Goal: Information Seeking & Learning: Learn about a topic

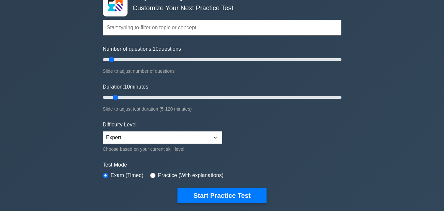
scroll to position [99, 0]
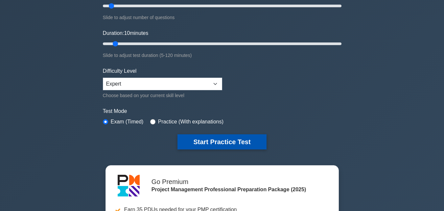
click at [232, 142] on button "Start Practice Test" at bounding box center [222, 141] width 89 height 15
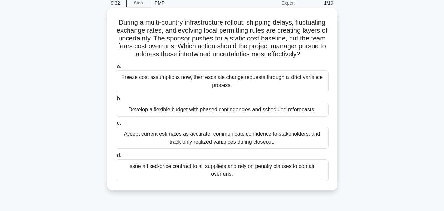
scroll to position [33, 0]
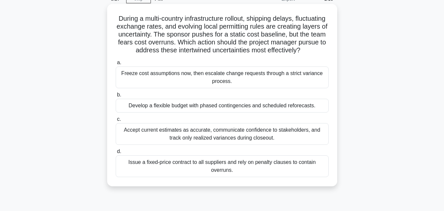
click at [286, 87] on div "Freeze cost assumptions now, then escalate change requests through a strict var…" at bounding box center [222, 77] width 213 height 22
click at [116, 65] on input "a. Freeze cost assumptions now, then escalate change requests through a strict …" at bounding box center [116, 63] width 0 height 4
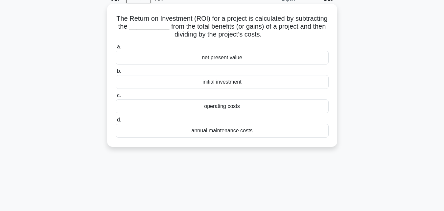
scroll to position [0, 0]
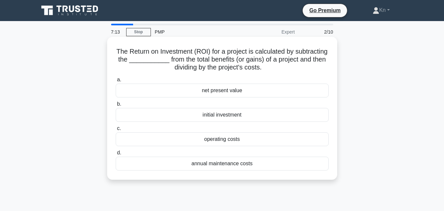
click at [234, 90] on div "net present value" at bounding box center [222, 91] width 213 height 14
click at [116, 82] on input "a. net present value" at bounding box center [116, 80] width 0 height 4
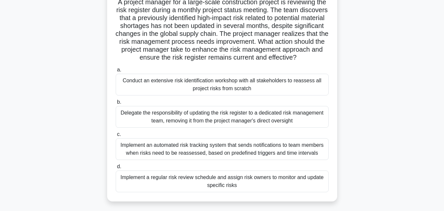
scroll to position [66, 0]
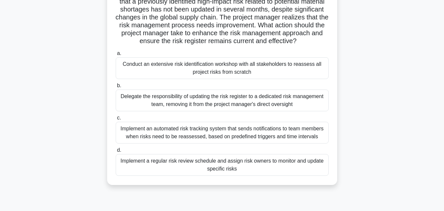
click at [223, 143] on div "Implement an automated risk tracking system that sends notifications to team me…" at bounding box center [222, 133] width 213 height 22
click at [116, 120] on input "c. Implement an automated risk tracking system that sends notifications to team…" at bounding box center [116, 118] width 0 height 4
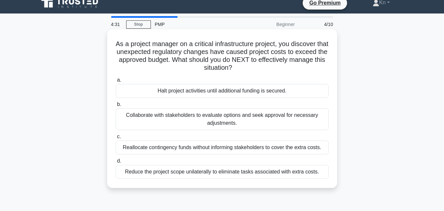
scroll to position [0, 0]
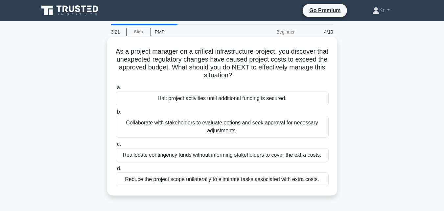
click at [177, 180] on div "Reduce the project scope unilaterally to eliminate tasks associated with extra …" at bounding box center [222, 179] width 213 height 14
click at [116, 171] on input "d. Reduce the project scope unilaterally to eliminate tasks associated with ext…" at bounding box center [116, 168] width 0 height 4
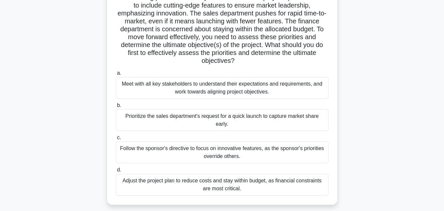
scroll to position [66, 0]
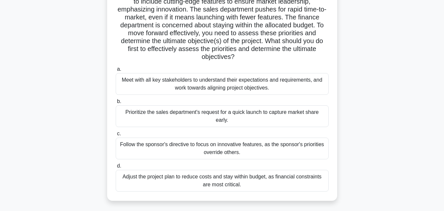
click at [237, 85] on div "Meet with all key stakeholders to understand their expectations and requirement…" at bounding box center [222, 84] width 213 height 22
click at [116, 71] on input "a. Meet with all key stakeholders to understand their expectations and requirem…" at bounding box center [116, 69] width 0 height 4
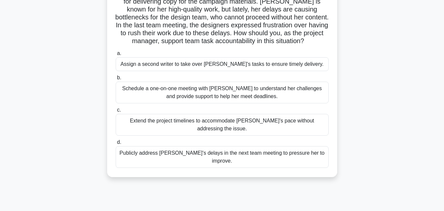
click at [201, 95] on div "Schedule a one-on-one meeting with Emily to understand her challenges and provi…" at bounding box center [222, 93] width 213 height 22
click at [116, 80] on input "b. Schedule a one-on-one meeting with Emily to understand her challenges and pr…" at bounding box center [116, 78] width 0 height 4
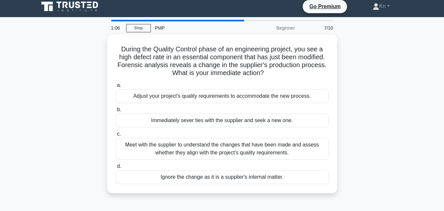
scroll to position [0, 0]
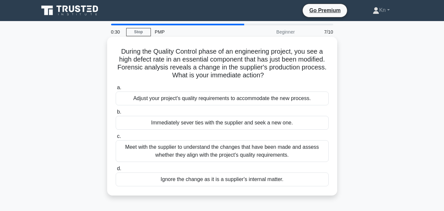
click at [173, 149] on div "Meet with the supplier to understand the changes that have been made and assess…" at bounding box center [222, 151] width 213 height 22
click at [116, 138] on input "c. Meet with the supplier to understand the changes that have been made and ass…" at bounding box center [116, 136] width 0 height 4
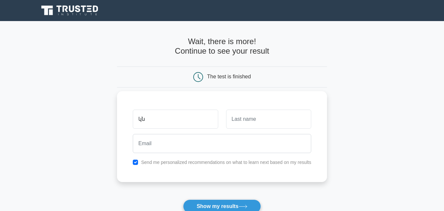
type input "կ"
type input "Kn"
click at [242, 124] on input "text" at bounding box center [268, 119] width 85 height 19
type input "M"
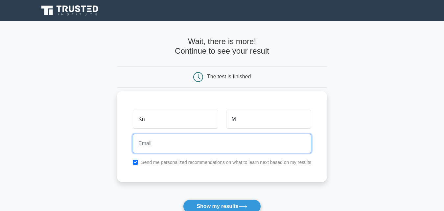
click at [255, 147] on input "email" at bounding box center [222, 143] width 179 height 19
type input "[PERSON_NAME][EMAIL_ADDRESS][DOMAIN_NAME]"
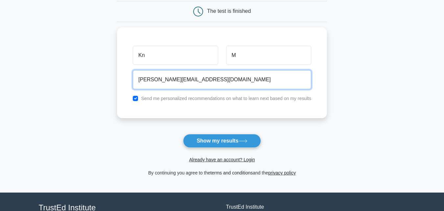
scroll to position [66, 0]
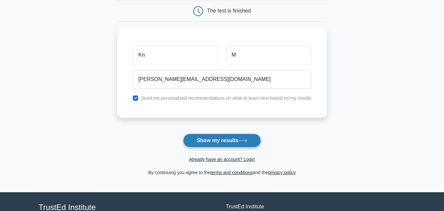
click at [229, 139] on button "Show my results" at bounding box center [222, 141] width 78 height 14
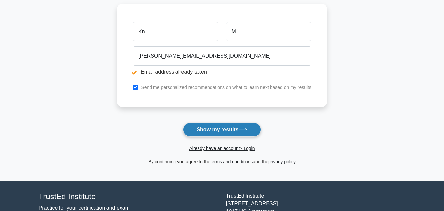
scroll to position [157, 0]
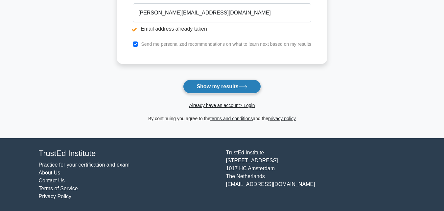
click at [241, 89] on button "Show my results" at bounding box center [222, 87] width 78 height 14
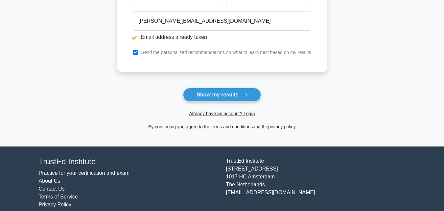
scroll to position [157, 0]
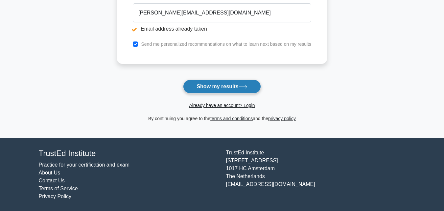
click at [234, 91] on button "Show my results" at bounding box center [222, 87] width 78 height 14
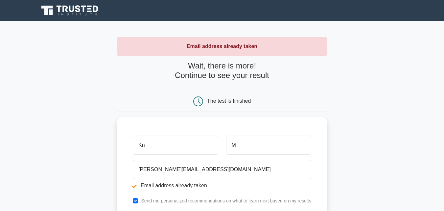
click at [224, 99] on div "The test is finished" at bounding box center [229, 101] width 44 height 6
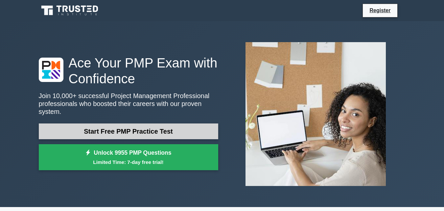
click at [140, 125] on link "Start Free PMP Practice Test" at bounding box center [129, 131] width 180 height 16
click at [139, 126] on link "Start Free PMP Practice Test" at bounding box center [129, 131] width 180 height 16
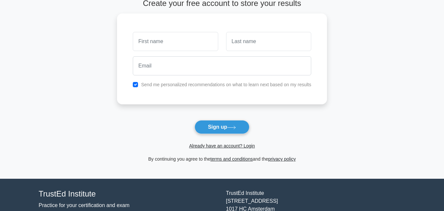
scroll to position [79, 0]
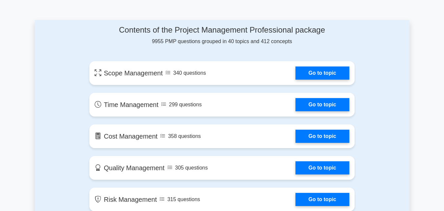
scroll to position [362, 0]
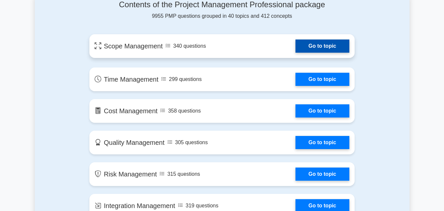
click at [335, 46] on link "Go to topic" at bounding box center [323, 45] width 54 height 13
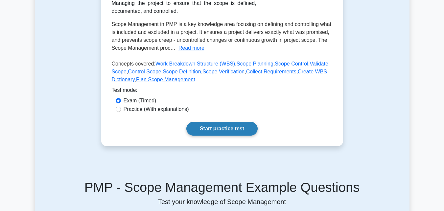
scroll to position [66, 0]
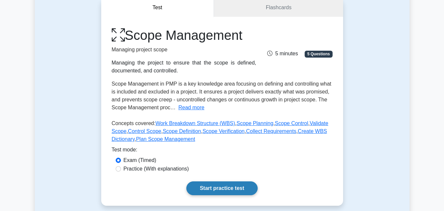
click at [221, 188] on link "Start practice test" at bounding box center [222, 188] width 71 height 14
click at [117, 171] on input "Practice (With explanations)" at bounding box center [118, 168] width 5 height 5
radio input "true"
click at [212, 188] on link "Start practice test" at bounding box center [222, 188] width 71 height 14
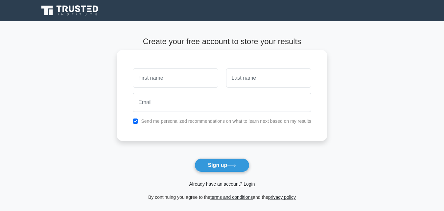
click at [168, 78] on input "text" at bounding box center [175, 77] width 85 height 19
type input "Kn"
click at [246, 90] on div at bounding box center [268, 78] width 93 height 24
click at [247, 81] on input "text" at bounding box center [268, 77] width 85 height 19
type input "M"
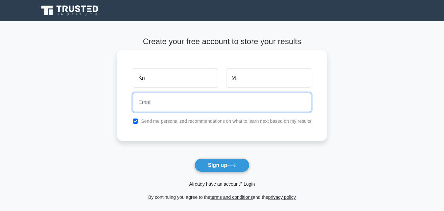
click at [223, 104] on input "email" at bounding box center [222, 102] width 179 height 19
type input "[PERSON_NAME][EMAIL_ADDRESS][DOMAIN_NAME]"
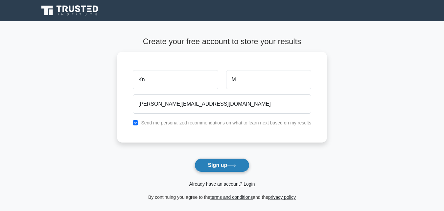
click at [220, 166] on button "Sign up" at bounding box center [222, 165] width 55 height 14
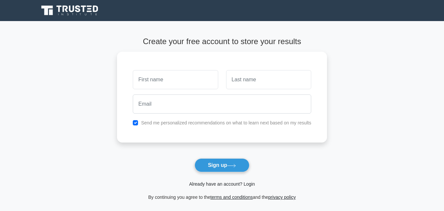
click at [203, 185] on link "Already have an account? Login" at bounding box center [222, 183] width 66 height 5
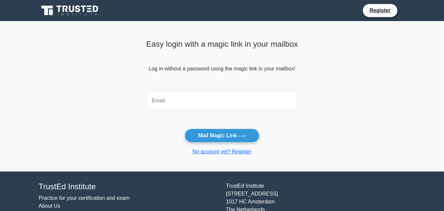
click at [183, 101] on input "email" at bounding box center [222, 100] width 152 height 19
type input "knarik-movsisyan@mail.ru"
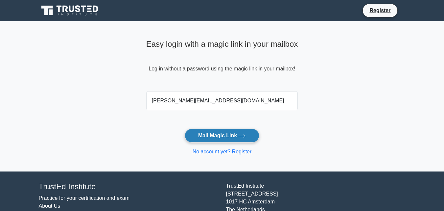
click at [196, 129] on button "Mail Magic Link" at bounding box center [222, 136] width 75 height 14
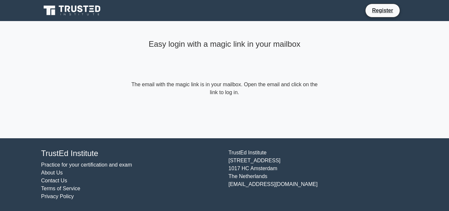
drag, startPoint x: 300, startPoint y: 142, endPoint x: 294, endPoint y: 138, distance: 6.8
click at [296, 139] on footer "TrustEd Institute Practice for your certification and exam About Us Contact Us …" at bounding box center [224, 174] width 449 height 73
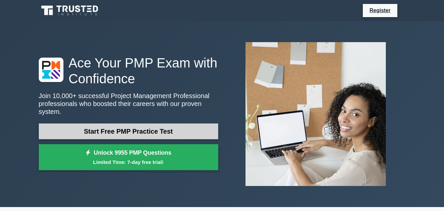
click at [145, 125] on link "Start Free PMP Practice Test" at bounding box center [129, 131] width 180 height 16
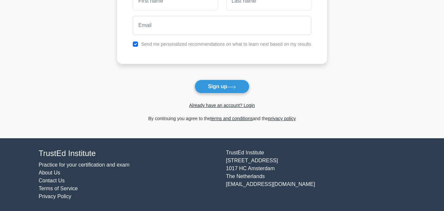
scroll to position [79, 0]
click at [200, 105] on link "Already have an account? Login" at bounding box center [222, 105] width 66 height 5
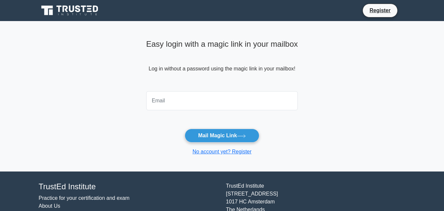
drag, startPoint x: 0, startPoint y: 0, endPoint x: 200, endPoint y: 105, distance: 226.0
click at [200, 105] on input "email" at bounding box center [222, 100] width 152 height 19
type input "[PERSON_NAME][EMAIL_ADDRESS][DOMAIN_NAME]"
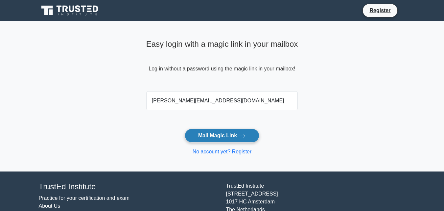
click at [201, 140] on button "Mail Magic Link" at bounding box center [222, 136] width 75 height 14
